Goal: Information Seeking & Learning: Learn about a topic

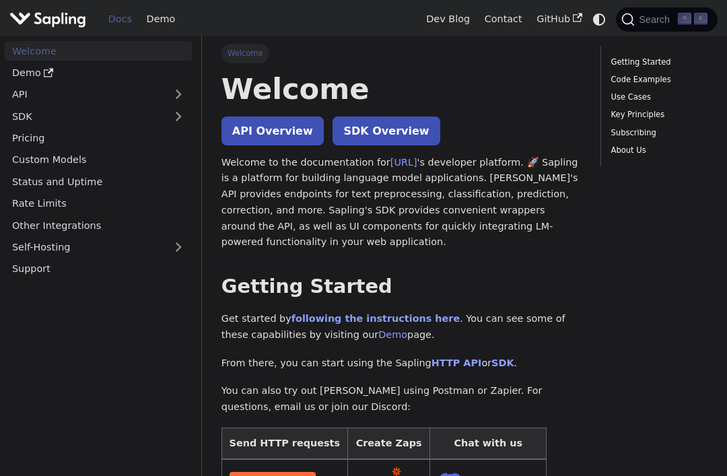
scroll to position [7, 0]
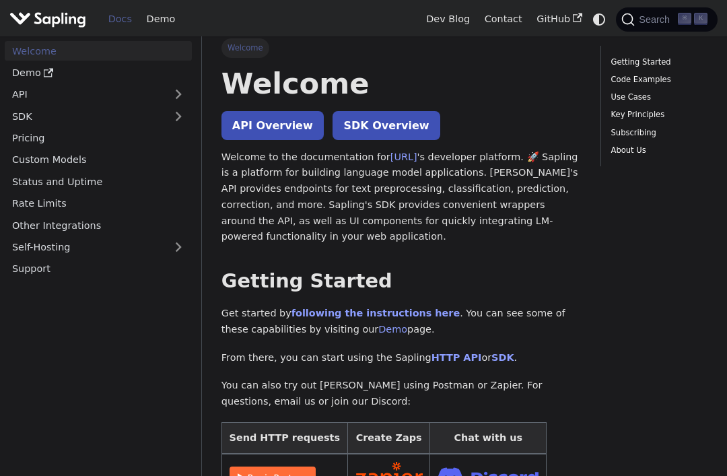
click at [277, 122] on link "API Overview" at bounding box center [272, 125] width 102 height 29
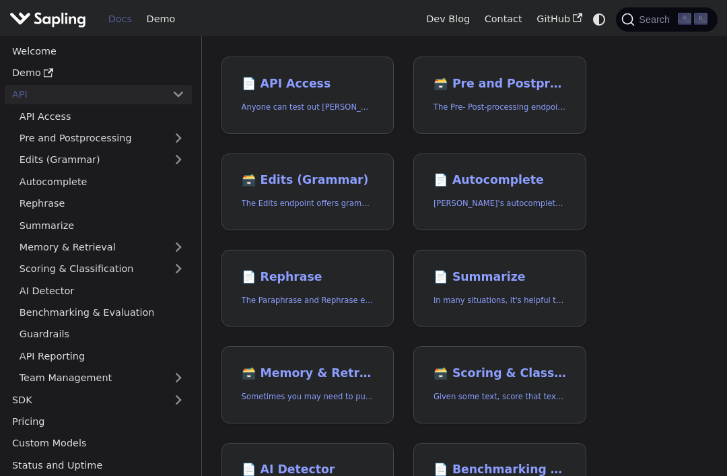
scroll to position [103, 0]
click at [518, 186] on link "📄️ Autocomplete Sapling's autocomplete provides predictions of the next few cha…" at bounding box center [499, 191] width 173 height 77
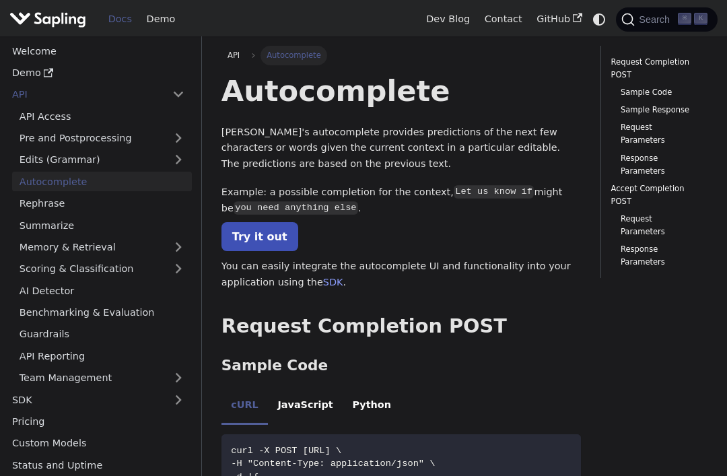
click at [263, 238] on link "Try it out" at bounding box center [259, 236] width 77 height 29
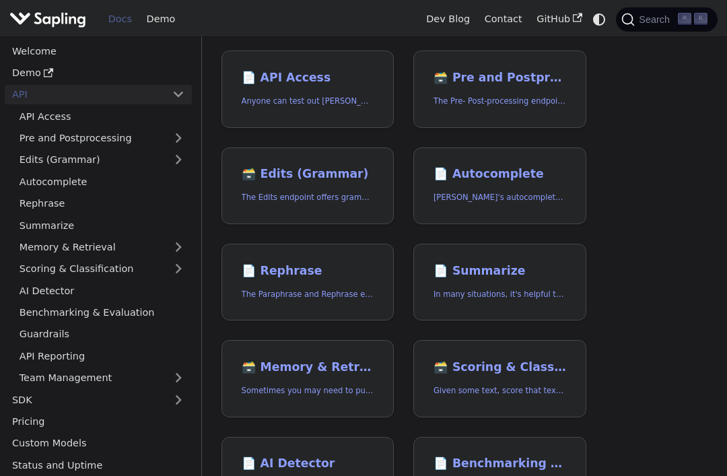
scroll to position [91, 0]
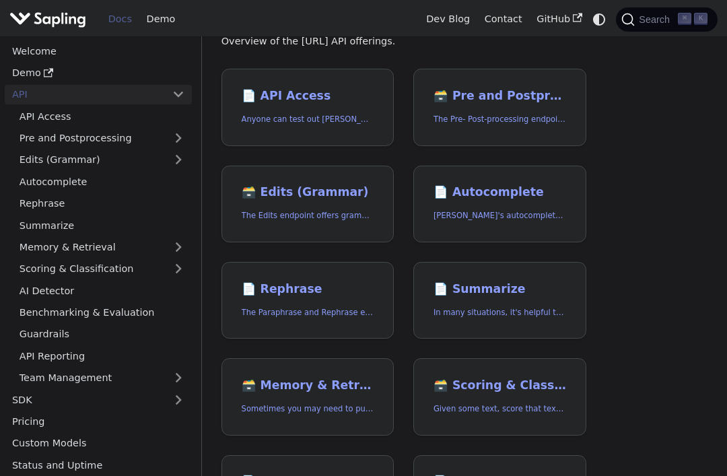
click at [489, 292] on h2 "📄️ Summarize" at bounding box center [499, 289] width 133 height 15
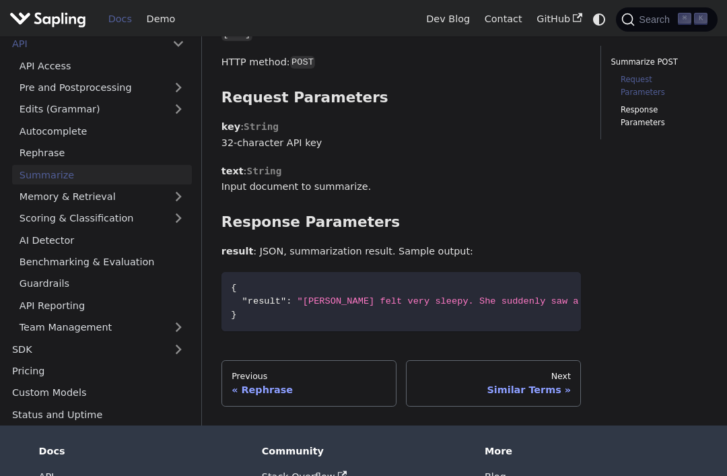
scroll to position [507, 0]
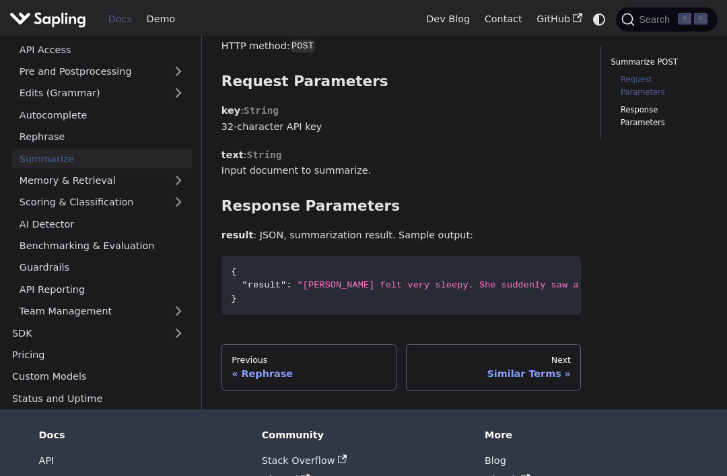
click at [561, 368] on div "Similar Terms" at bounding box center [494, 374] width 154 height 12
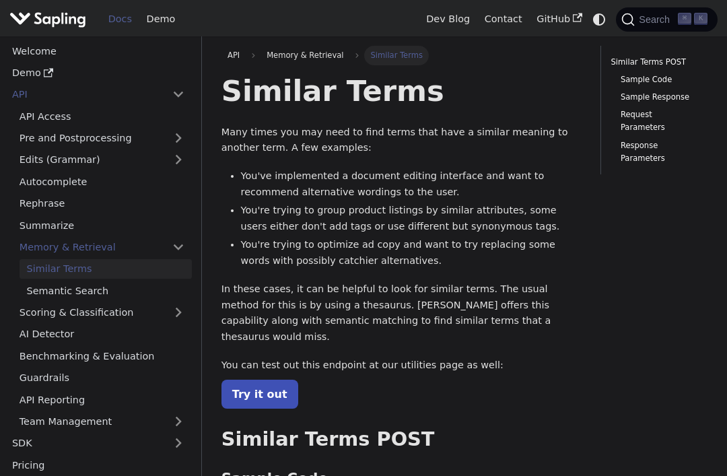
click at [230, 380] on link "Try it out" at bounding box center [259, 394] width 77 height 29
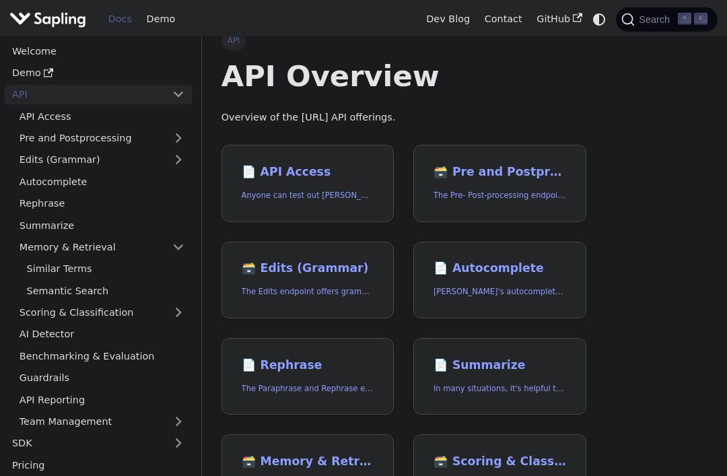
scroll to position [5, 0]
